Goal: Task Accomplishment & Management: Complete application form

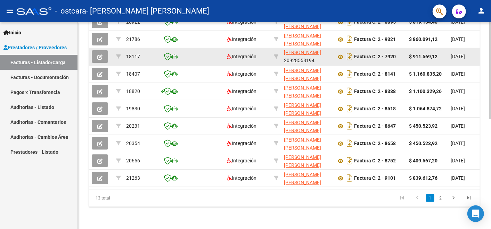
scroll to position [235, 0]
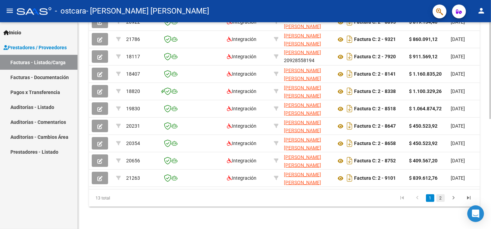
click at [440, 200] on link "2" at bounding box center [441, 199] width 8 height 8
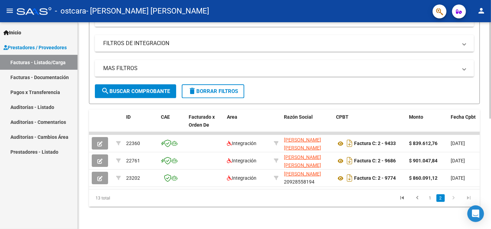
scroll to position [114, 0]
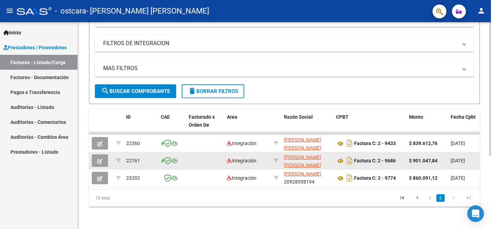
click at [98, 159] on icon "button" at bounding box center [99, 161] width 5 height 5
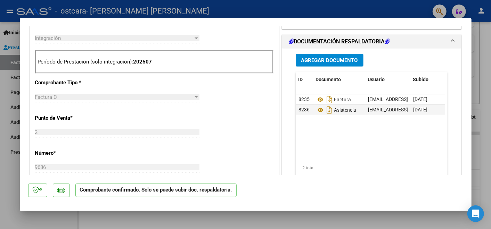
scroll to position [270, 0]
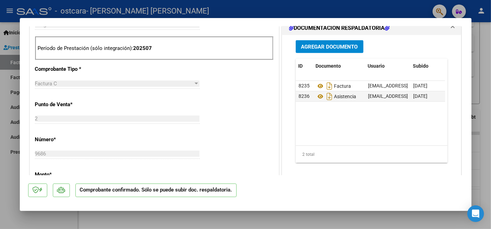
click at [341, 51] on button "Agregar Documento" at bounding box center [330, 46] width 68 height 13
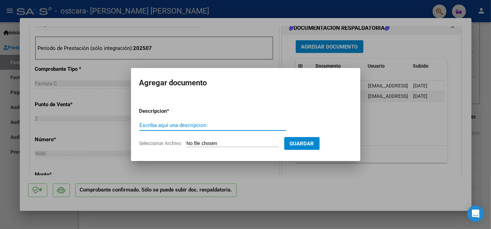
click at [161, 124] on input "Escriba aquí una descripcion" at bounding box center [212, 125] width 147 height 6
type input "recibo"
click at [211, 143] on input "Seleccionar Archivo" at bounding box center [233, 144] width 92 height 7
type input "C:\fakepath\RC.0001-00002220.pdf"
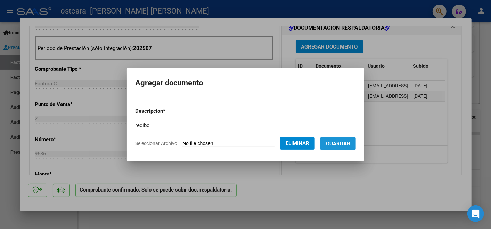
click at [337, 147] on span "Guardar" at bounding box center [338, 144] width 24 height 6
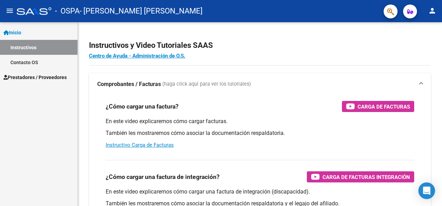
click at [39, 47] on link "Instructivos" at bounding box center [39, 47] width 78 height 15
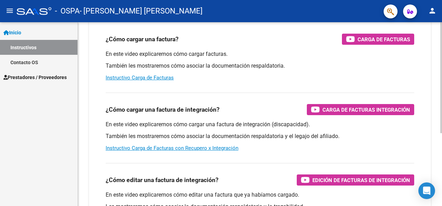
scroll to position [70, 0]
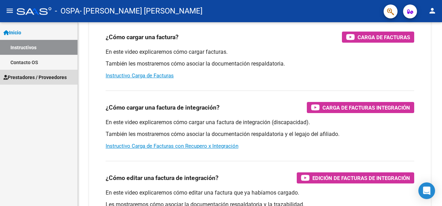
click at [32, 77] on span "Prestadores / Proveedores" at bounding box center [34, 78] width 63 height 8
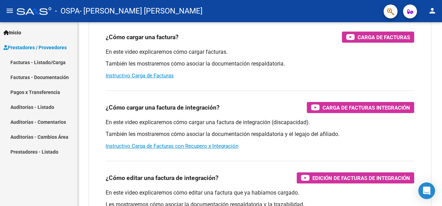
click at [47, 76] on link "Facturas - Documentación" at bounding box center [39, 77] width 78 height 15
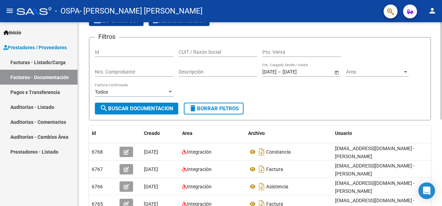
scroll to position [35, 0]
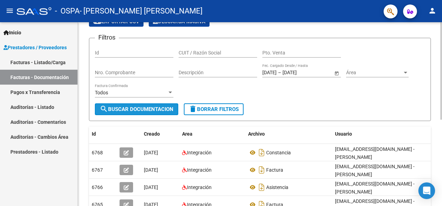
click at [153, 111] on span "search Buscar Documentacion" at bounding box center [137, 109] width 74 height 6
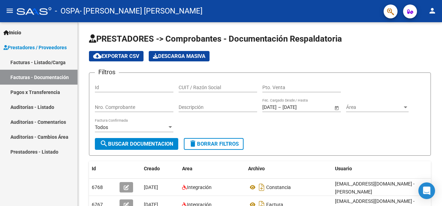
click at [52, 91] on link "Pagos x Transferencia" at bounding box center [39, 92] width 78 height 15
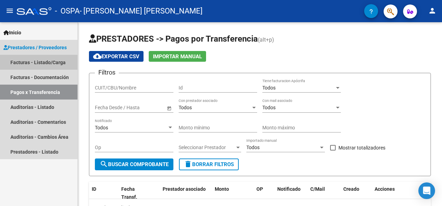
click at [60, 66] on link "Facturas - Listado/Carga" at bounding box center [39, 62] width 78 height 15
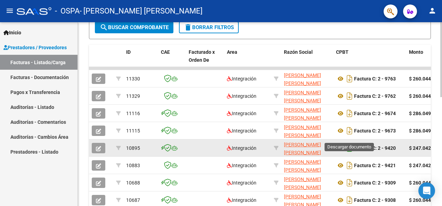
scroll to position [174, 0]
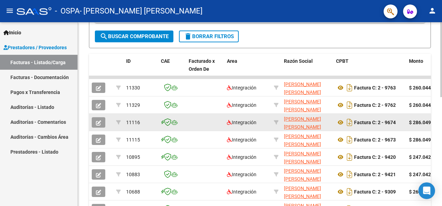
click at [103, 122] on button "button" at bounding box center [99, 122] width 14 height 10
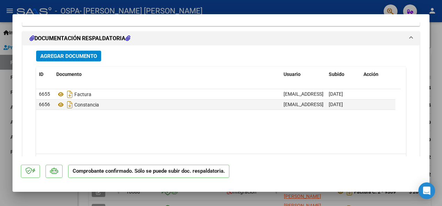
scroll to position [799, 0]
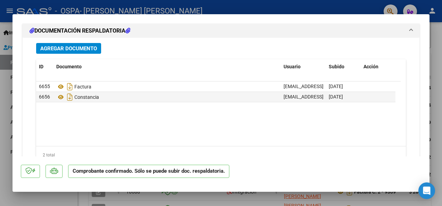
click at [77, 46] on span "Agregar Documento" at bounding box center [68, 49] width 57 height 6
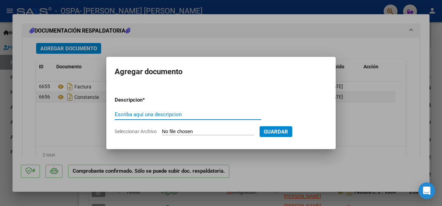
click at [136, 113] on input "Escriba aquí una descripcion" at bounding box center [188, 115] width 147 height 6
type input "recibo"
click at [183, 131] on input "Seleccionar Archivo" at bounding box center [208, 132] width 92 height 7
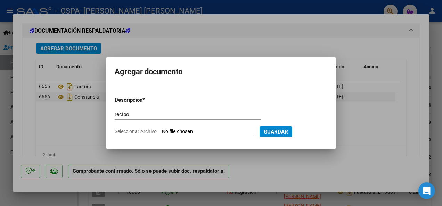
type input "C:\fakepath\RC.0001-00002221.pdf"
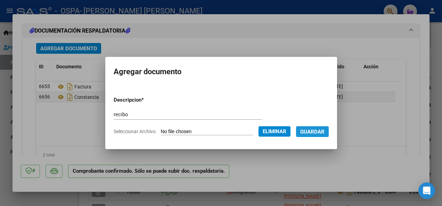
click at [315, 133] on span "Guardar" at bounding box center [312, 132] width 24 height 6
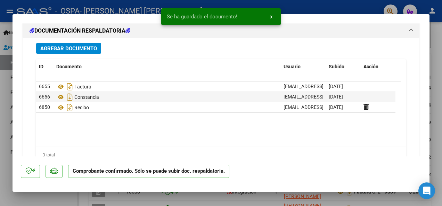
click at [0, 139] on html "menu - OSPA - GARCIA ARANDA CESAR DIONISIO person Inicio Instructivos Contacto …" at bounding box center [221, 103] width 442 height 206
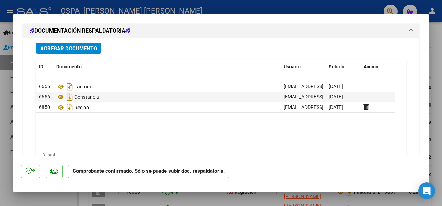
click at [45, 197] on div at bounding box center [221, 103] width 442 height 206
type input "$ 0,00"
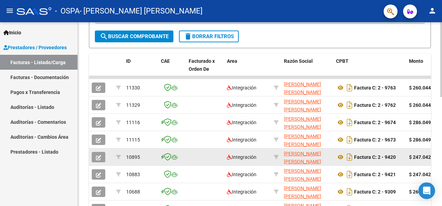
scroll to position [209, 0]
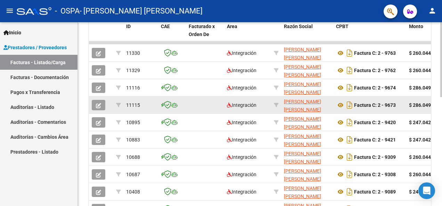
click at [98, 105] on icon "button" at bounding box center [98, 105] width 5 height 5
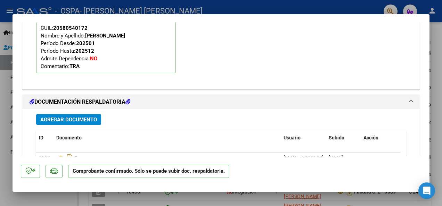
scroll to position [730, 0]
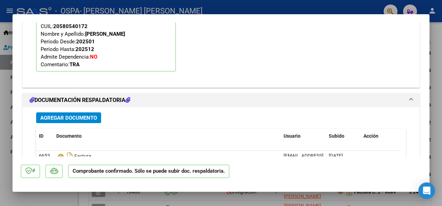
click at [85, 116] on span "Agregar Documento" at bounding box center [68, 118] width 57 height 6
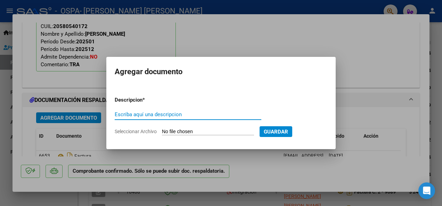
click at [144, 115] on input "Escriba aquí una descripcion" at bounding box center [188, 115] width 147 height 6
type input "recibo"
click at [188, 134] on input "Seleccionar Archivo" at bounding box center [208, 132] width 92 height 7
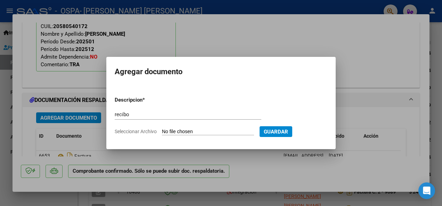
type input "C:\fakepath\RC.0001-00002222.pdf"
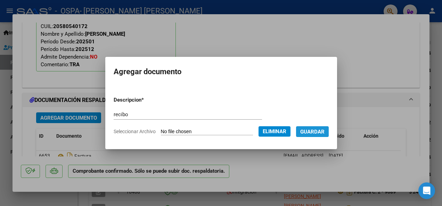
click at [321, 133] on span "Guardar" at bounding box center [312, 132] width 24 height 6
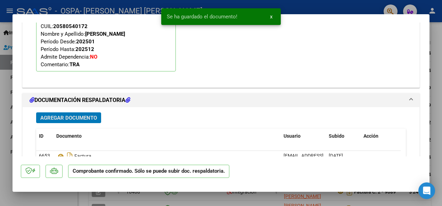
click at [63, 196] on div at bounding box center [221, 103] width 442 height 206
type input "$ 0,00"
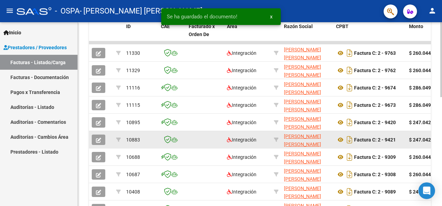
scroll to position [209, 0]
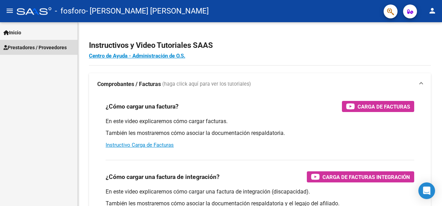
click at [54, 50] on span "Prestadores / Proveedores" at bounding box center [34, 48] width 63 height 8
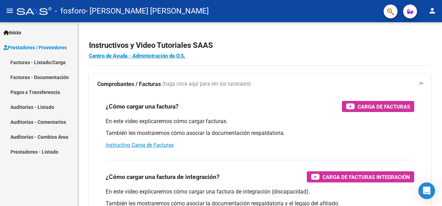
click at [50, 60] on link "Facturas - Listado/Carga" at bounding box center [39, 62] width 78 height 15
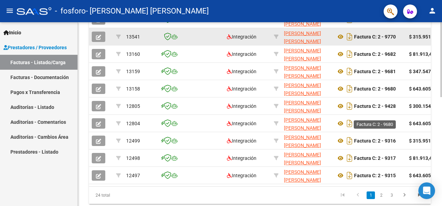
scroll to position [243, 0]
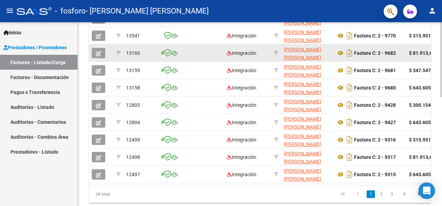
click at [101, 52] on button "button" at bounding box center [99, 53] width 14 height 10
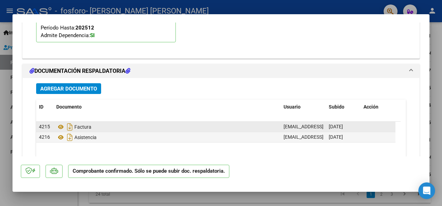
scroll to position [751, 0]
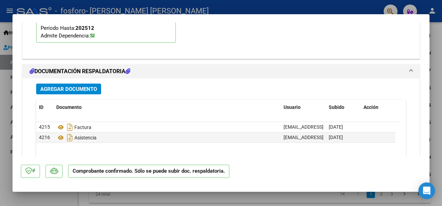
click at [83, 85] on button "Agregar Documento" at bounding box center [68, 89] width 65 height 11
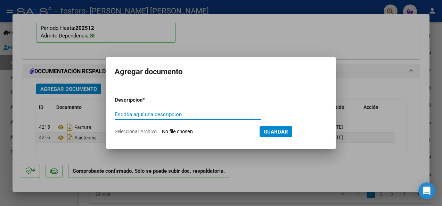
click at [135, 115] on input "Escriba aquí una descripcion" at bounding box center [188, 115] width 147 height 6
drag, startPoint x: 135, startPoint y: 115, endPoint x: 103, endPoint y: 113, distance: 32.4
click at [103, 113] on div "SUBSIDIADADO POR SSS (.DR_ENVIO) Tipo de Archivo: DS Importe Solicitado: $ 81.9…" at bounding box center [221, 103] width 442 height 206
type input "recibo"
click at [192, 134] on input "Seleccionar Archivo" at bounding box center [208, 132] width 92 height 7
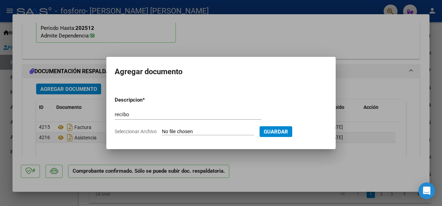
type input "C:\fakepath\RC.0001-00002223.pdf"
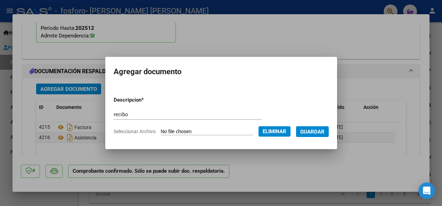
click at [317, 133] on span "Guardar" at bounding box center [312, 132] width 24 height 6
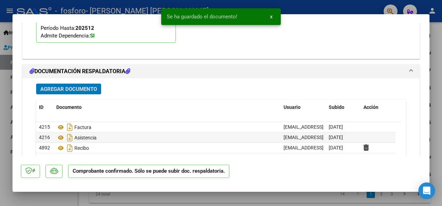
click at [52, 199] on div at bounding box center [221, 103] width 442 height 206
type input "$ 0,00"
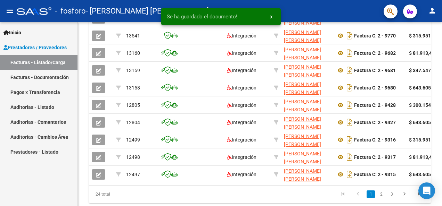
scroll to position [243, 0]
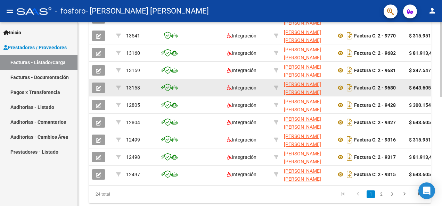
click at [100, 86] on icon "button" at bounding box center [98, 88] width 5 height 5
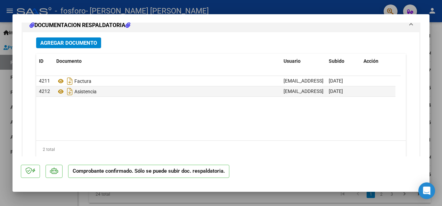
scroll to position [751, 0]
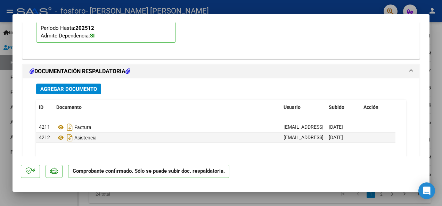
click at [88, 91] on span "Agregar Documento" at bounding box center [68, 89] width 57 height 6
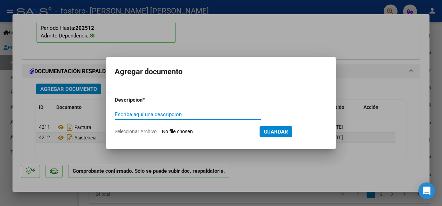
paste input "recibo"
type input "recibo"
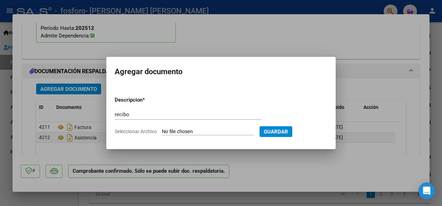
click at [190, 130] on input "Seleccionar Archivo" at bounding box center [208, 132] width 92 height 7
type input "C:\fakepath\RC.0001-00002224.pdf"
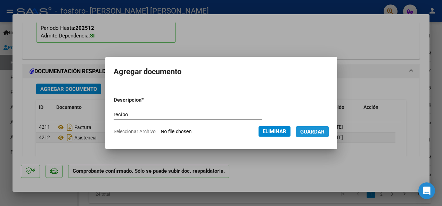
click at [317, 133] on span "Guardar" at bounding box center [312, 132] width 24 height 6
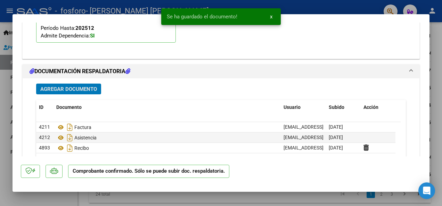
click at [52, 203] on div at bounding box center [221, 103] width 442 height 206
type input "$ 0,00"
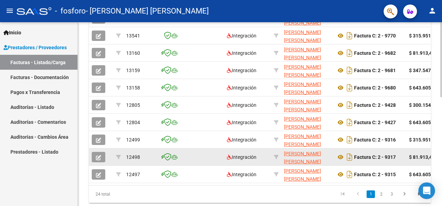
scroll to position [209, 0]
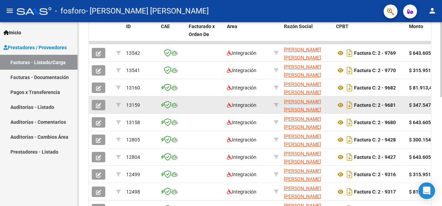
click at [100, 105] on icon "button" at bounding box center [98, 105] width 5 height 5
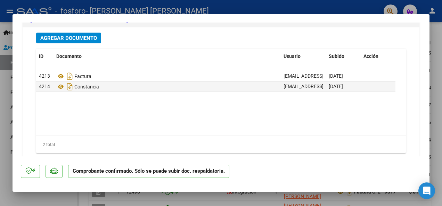
scroll to position [786, 0]
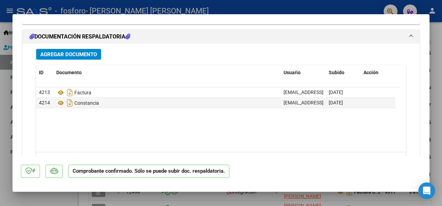
click at [80, 56] on span "Agregar Documento" at bounding box center [68, 54] width 57 height 6
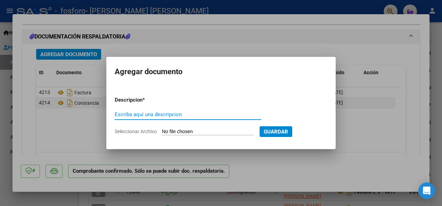
paste input "recibo"
type input "recibo"
click at [195, 131] on input "Seleccionar Archivo" at bounding box center [208, 132] width 92 height 7
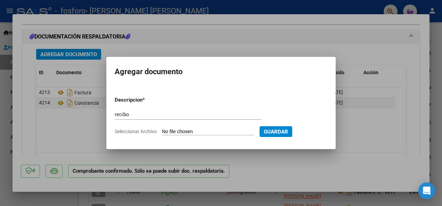
type input "C:\fakepath\RC.0001-00002225.pdf"
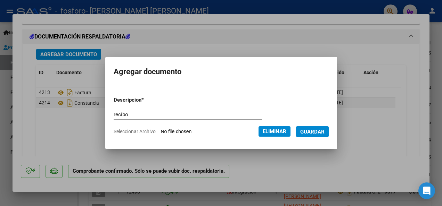
click at [316, 130] on span "Guardar" at bounding box center [312, 132] width 24 height 6
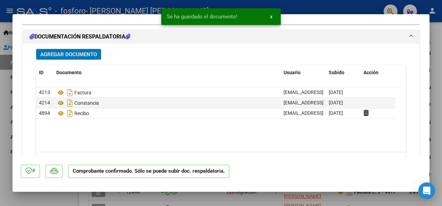
click at [57, 198] on div at bounding box center [221, 103] width 442 height 206
type input "$ 0,00"
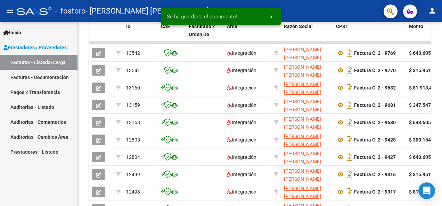
scroll to position [209, 0]
